Goal: Information Seeking & Learning: Learn about a topic

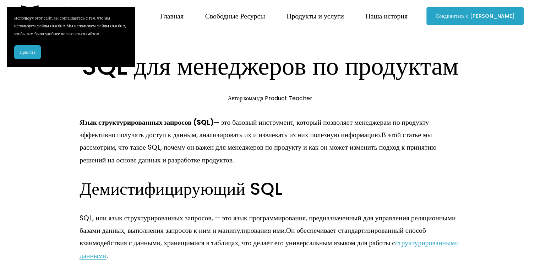
click at [452, 83] on h1 "SQL для менеджеров по продуктам" at bounding box center [270, 65] width 381 height 35
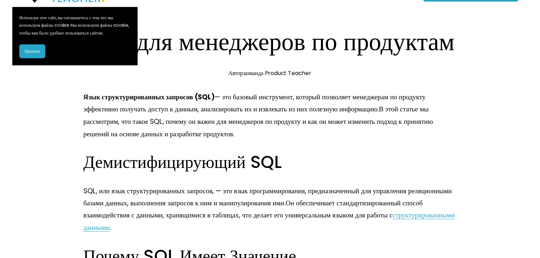
scroll to position [71, 0]
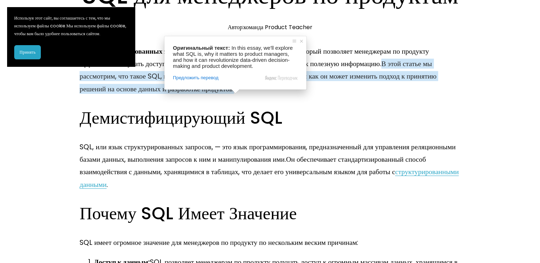
drag, startPoint x: 224, startPoint y: 87, endPoint x: 387, endPoint y: 98, distance: 163.0
click at [387, 96] on p "Язык структурированных запросов (SQL) — это базовый инструмент, который позволя…" at bounding box center [270, 70] width 381 height 50
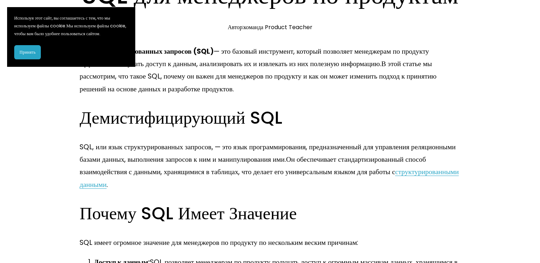
copy ya-tr-span "это базовый инструмент, который позволяет менеджерам по продукту эффективно пол…"
click at [353, 31] on div "SQL для менеджеров по продуктам 31 Января Автор: команда Product Teacher" at bounding box center [270, 3] width 381 height 53
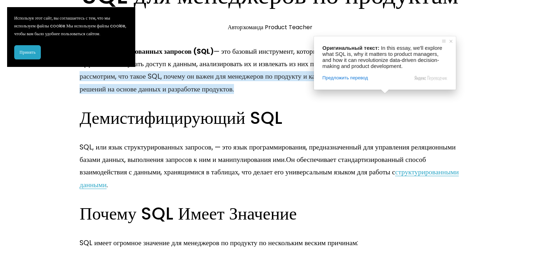
drag, startPoint x: 223, startPoint y: 88, endPoint x: 387, endPoint y: 101, distance: 163.9
click at [387, 96] on p "Язык структурированных запросов (SQL) — это базовый инструмент, который позволя…" at bounding box center [270, 70] width 381 height 50
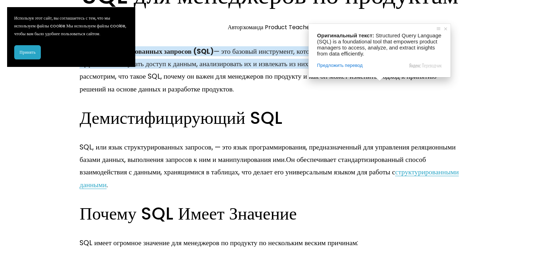
copy ya-tr-span "это базовый инструмент, который позволяет менеджерам по продукту эффективно пол…"
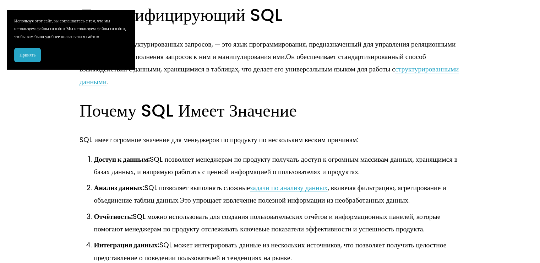
scroll to position [178, 0]
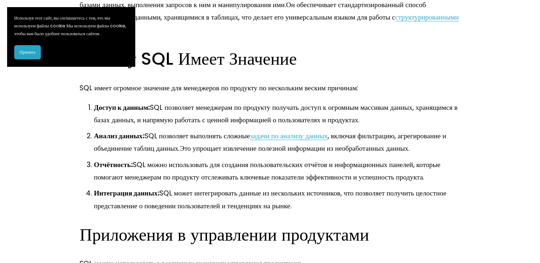
scroll to position [249, 0]
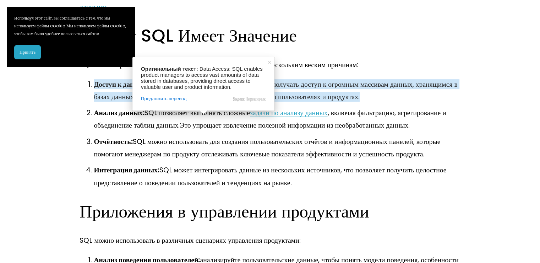
drag, startPoint x: 153, startPoint y: 120, endPoint x: 371, endPoint y: 138, distance: 218.5
click at [371, 103] on p "Доступ к данным: SQL позволяет менеджерам по продукту получать доступ к огромны…" at bounding box center [277, 90] width 367 height 25
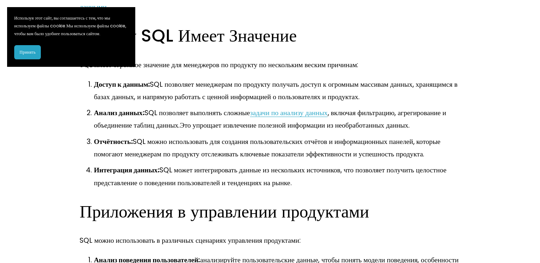
copy ya-tr-span "SQL позволяет менеджерам по продукту получать доступ к огромным массивам данных…"
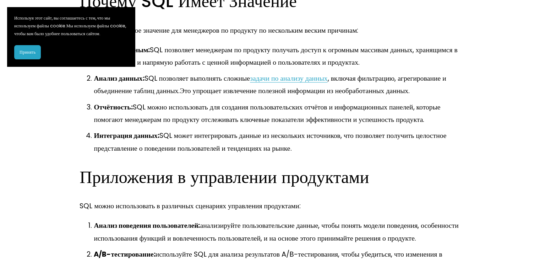
scroll to position [284, 0]
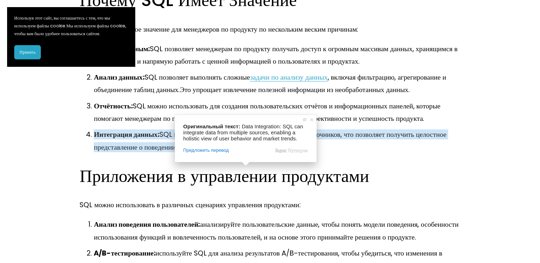
click at [507, 150] on article "SQL для менеджеров по продуктам 31 Января Автор: команда Product Teacher Язык с…" at bounding box center [270, 219] width 540 height 943
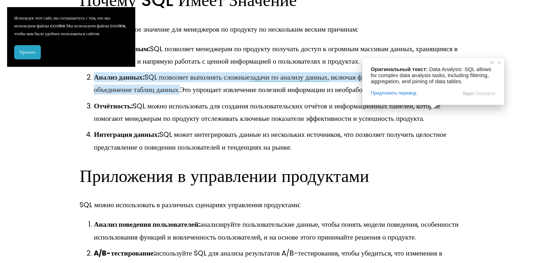
drag, startPoint x: 404, startPoint y: 115, endPoint x: 446, endPoint y: 113, distance: 42.7
click at [446, 94] on ya-tr-span ", включая фильтрацию, агрегирование и объединение таблиц данных." at bounding box center [271, 83] width 354 height 22
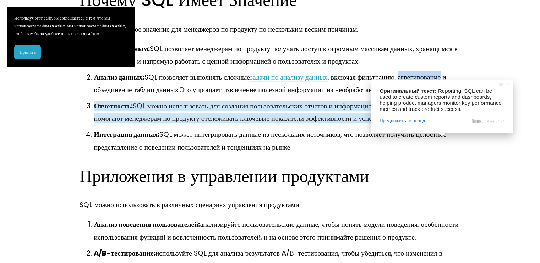
copy ya-tr-span "агрегирование"
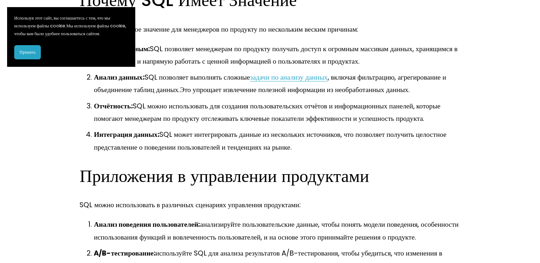
click at [324, 123] on ya-tr-span "SQL можно использовать для создания пользовательских отчётов и информационных п…" at bounding box center [268, 112] width 348 height 22
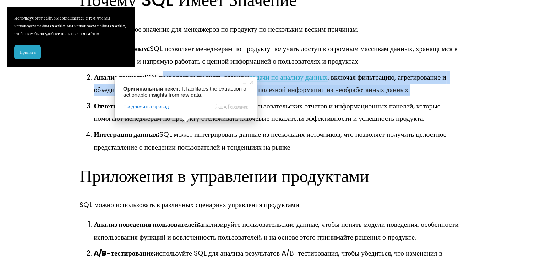
drag, startPoint x: 162, startPoint y: 113, endPoint x: 420, endPoint y: 130, distance: 258.8
click at [420, 96] on p "Анализ данных: SQL позволяет выполнять сложные задачи по анализу данных , включ…" at bounding box center [277, 83] width 367 height 25
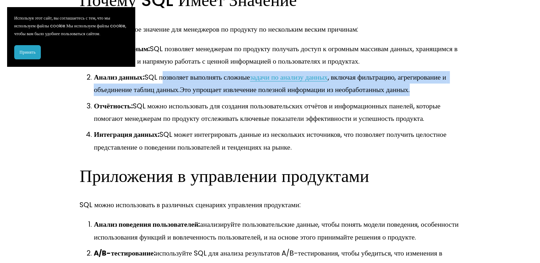
copy p "позволяет выполнять сложные задачи по анализу данных , включая фильтрацию, агре…"
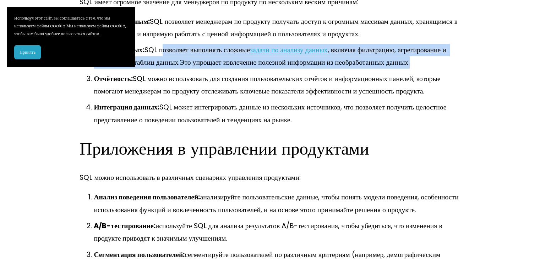
scroll to position [355, 0]
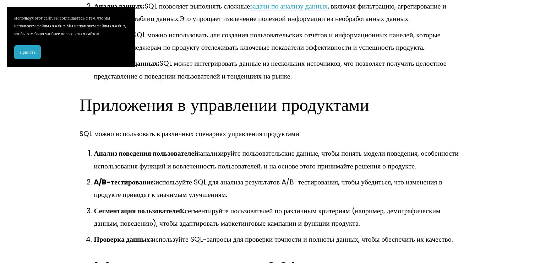
click at [343, 159] on div "Язык структурированных запросов (SQL) — это базовый инструмент, который позволя…" at bounding box center [270, 154] width 381 height 787
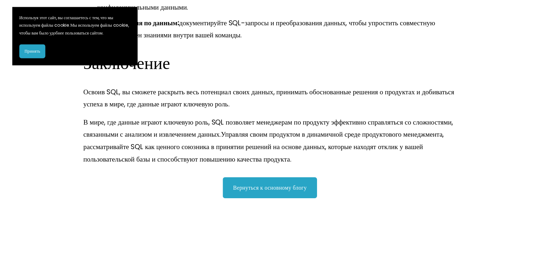
scroll to position [737, 0]
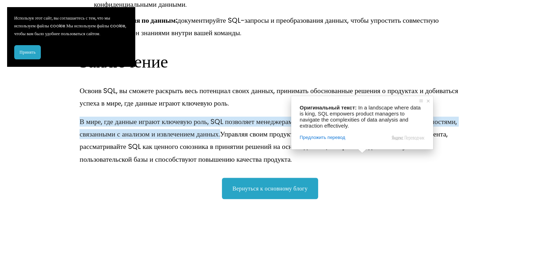
click at [274, 139] on ya-tr-span "В мире, где данные играют ключевую роль, SQL позволяет менеджерам по продукту э…" at bounding box center [269, 128] width 379 height 22
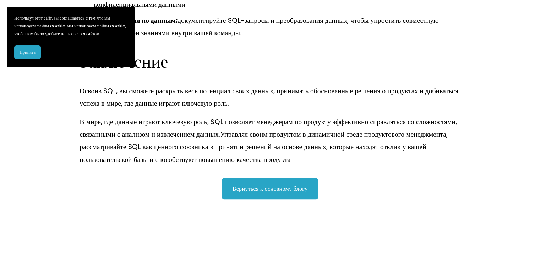
click at [442, 166] on p "В мире, где данные играют ключевую роль, SQL позволяет менеджерам по продукту э…" at bounding box center [270, 140] width 381 height 50
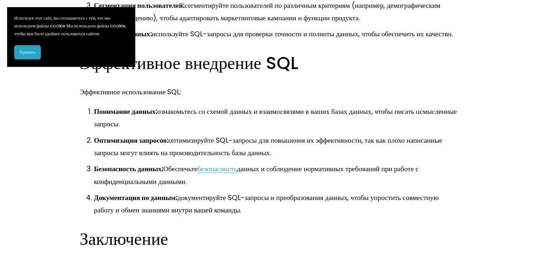
scroll to position [560, 0]
